Goal: Transaction & Acquisition: Purchase product/service

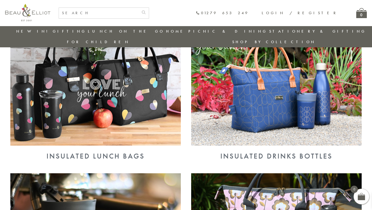
scroll to position [217, 0]
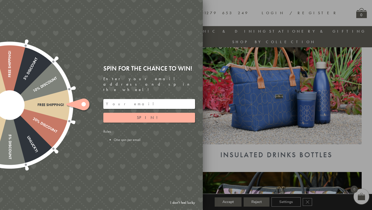
click at [179, 202] on link "I don't feel lucky" at bounding box center [182, 202] width 30 height 10
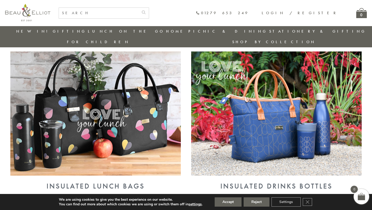
scroll to position [187, 0]
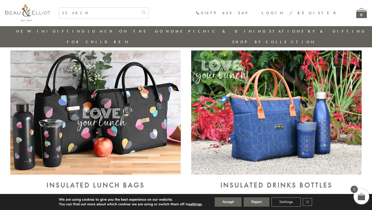
click at [157, 138] on img at bounding box center [95, 112] width 170 height 124
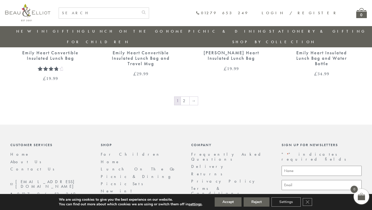
scroll to position [947, 0]
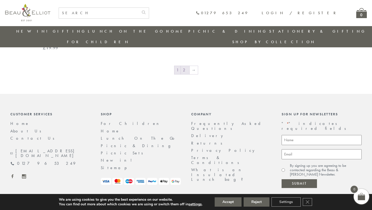
click at [183, 66] on link "2" at bounding box center [185, 70] width 9 height 8
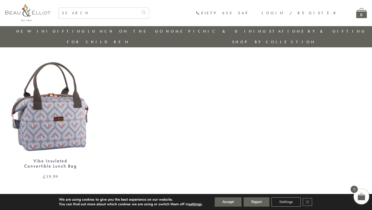
scroll to position [575, 0]
